Goal: Task Accomplishment & Management: Manage account settings

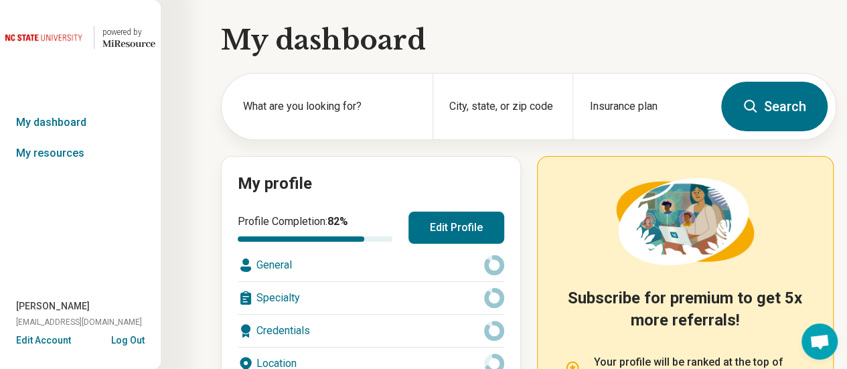
click at [451, 230] on button "Edit Profile" at bounding box center [456, 228] width 96 height 32
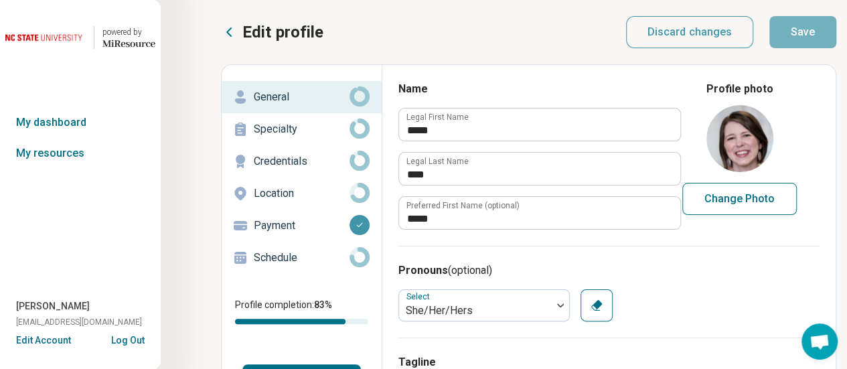
click at [265, 131] on p "Specialty" at bounding box center [302, 129] width 96 height 16
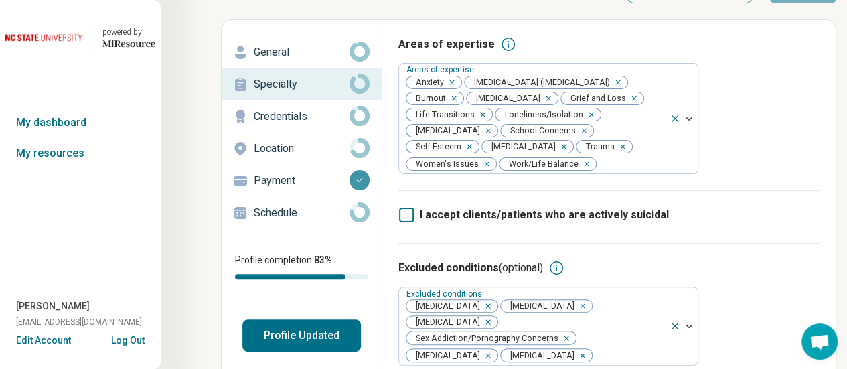
scroll to position [50, 0]
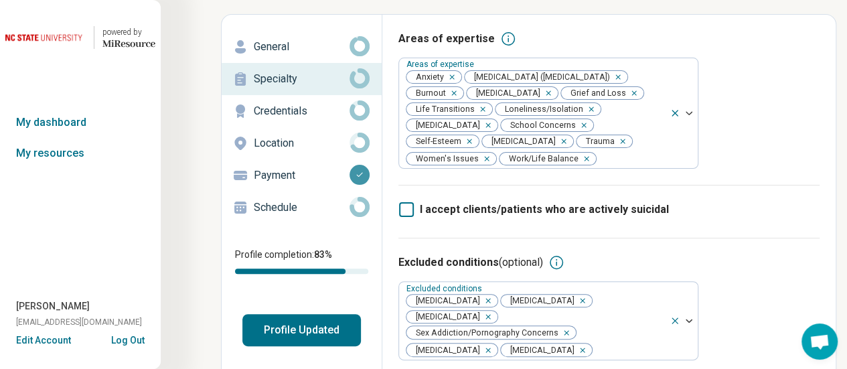
click at [276, 113] on p "Credentials" at bounding box center [302, 111] width 96 height 16
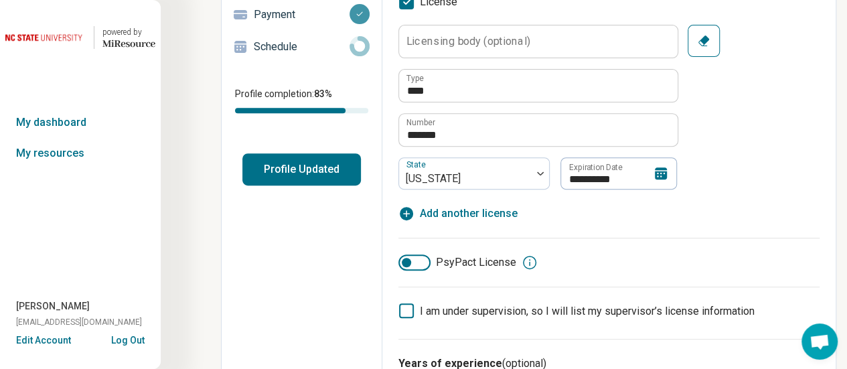
scroll to position [241, 0]
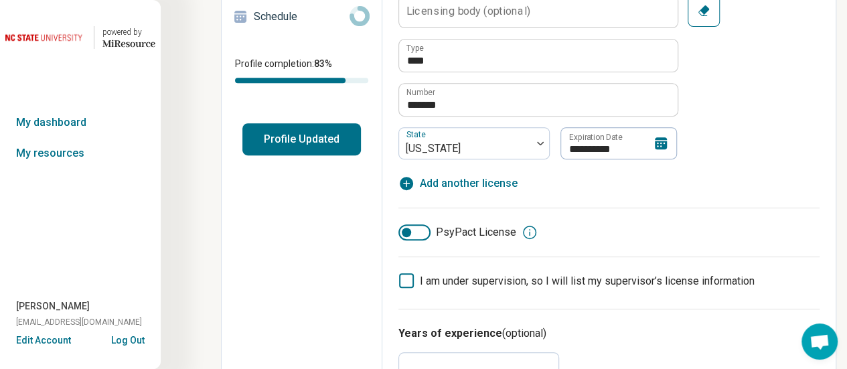
click at [656, 144] on icon at bounding box center [661, 143] width 12 height 12
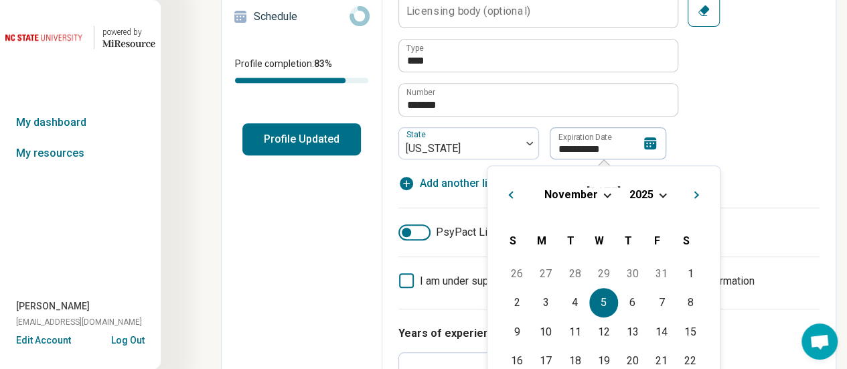
click at [655, 198] on div "[DATE]" at bounding box center [603, 194] width 211 height 14
click at [651, 191] on button "2025" at bounding box center [641, 194] width 25 height 14
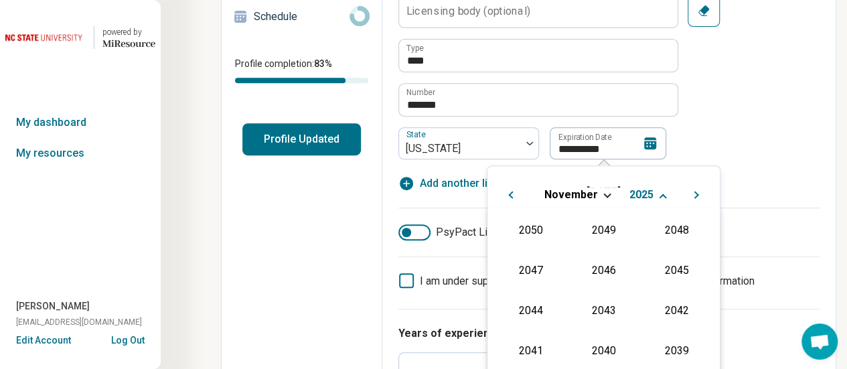
scroll to position [242, 0]
click at [652, 268] on div "2027" at bounding box center [676, 269] width 65 height 24
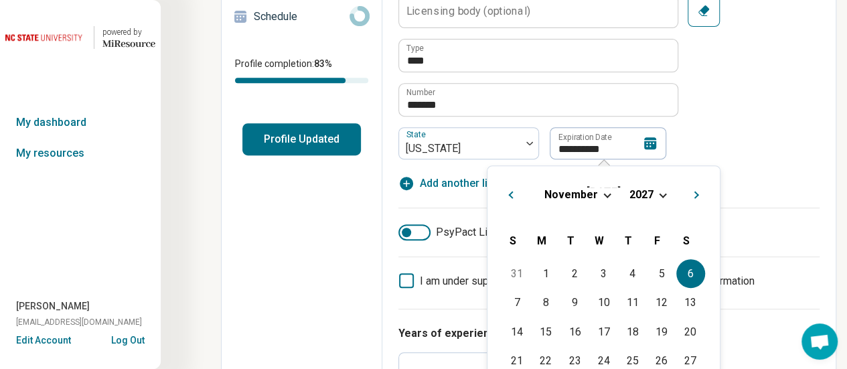
click at [682, 274] on div "6" at bounding box center [690, 273] width 29 height 29
type textarea "*"
type input "**********"
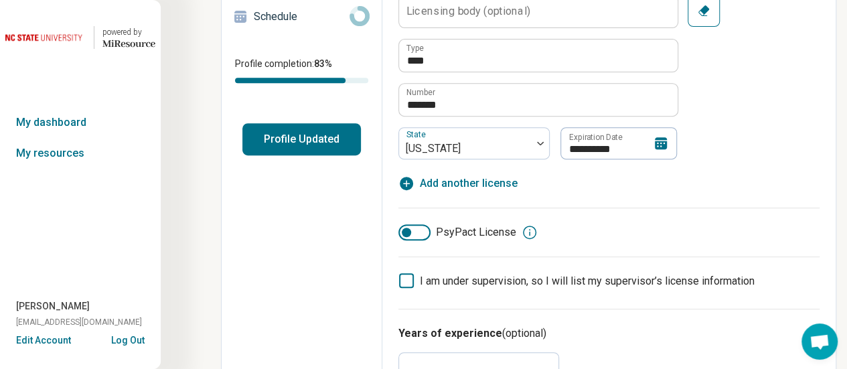
click at [731, 135] on div "**********" at bounding box center [608, 77] width 421 height 165
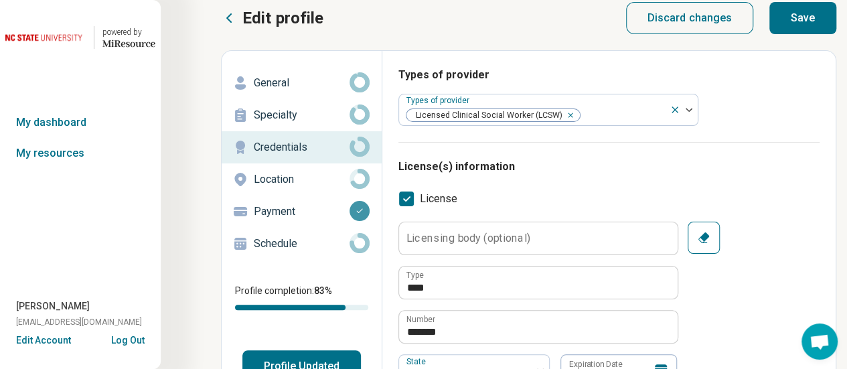
scroll to position [0, 0]
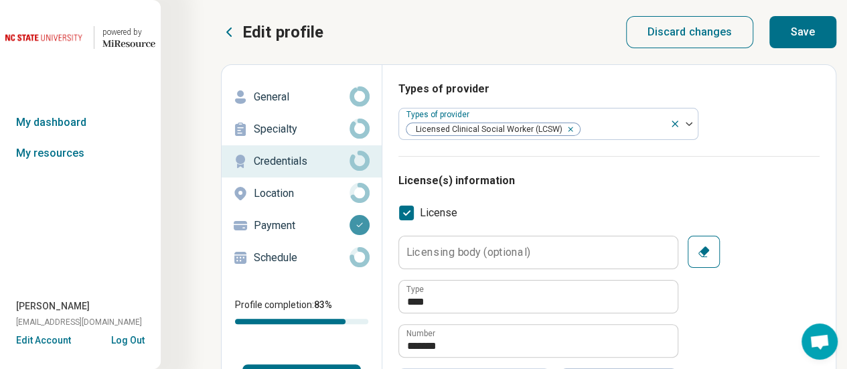
click at [790, 34] on button "Save" at bounding box center [802, 32] width 67 height 32
click at [256, 28] on p "Edit profile" at bounding box center [282, 31] width 81 height 21
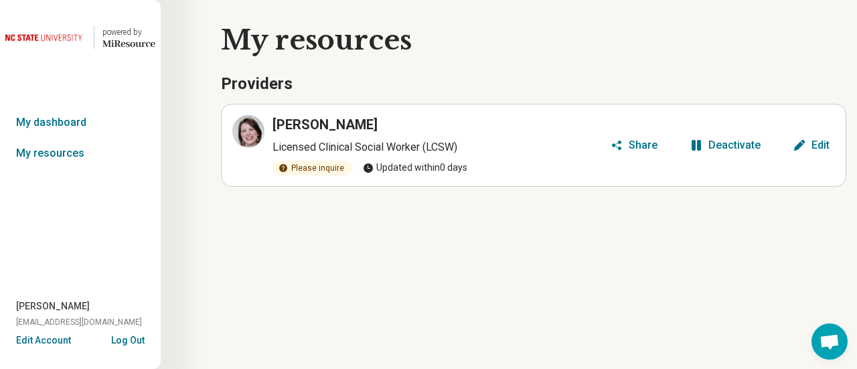
click at [826, 145] on div "Edit" at bounding box center [820, 145] width 18 height 11
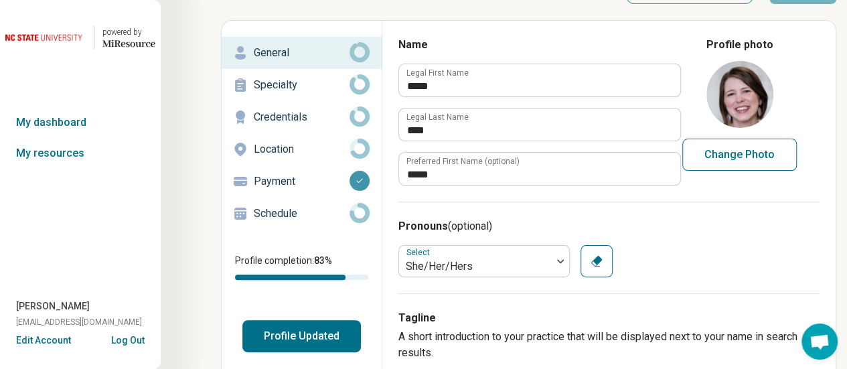
scroll to position [11, 0]
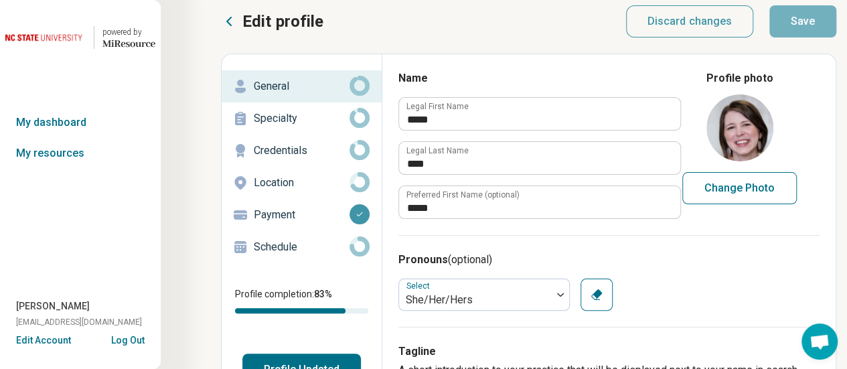
click at [285, 151] on p "Credentials" at bounding box center [302, 151] width 96 height 16
type textarea "*"
